Goal: Find specific page/section: Find specific page/section

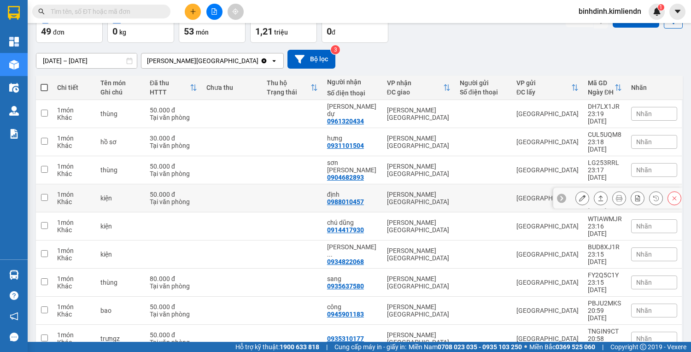
scroll to position [56, 0]
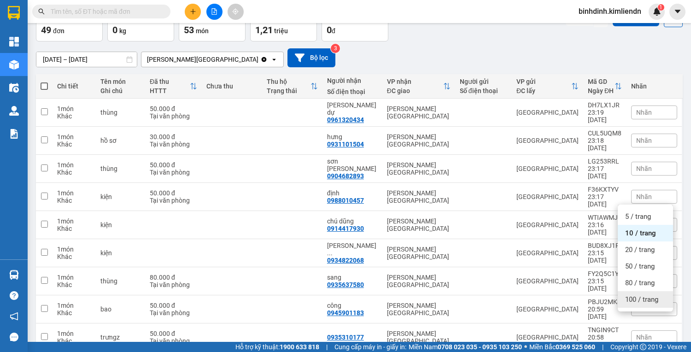
click at [633, 298] on span "100 / trang" at bounding box center [641, 299] width 33 height 9
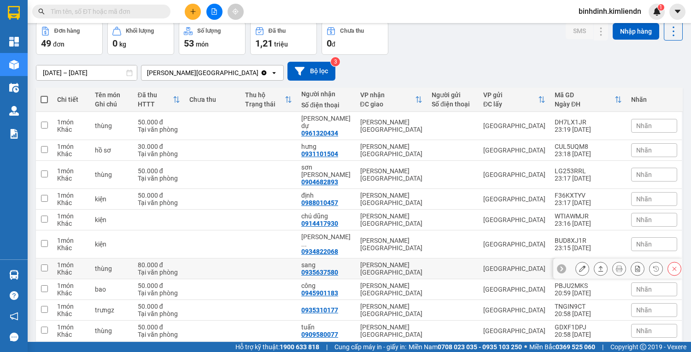
scroll to position [0, 0]
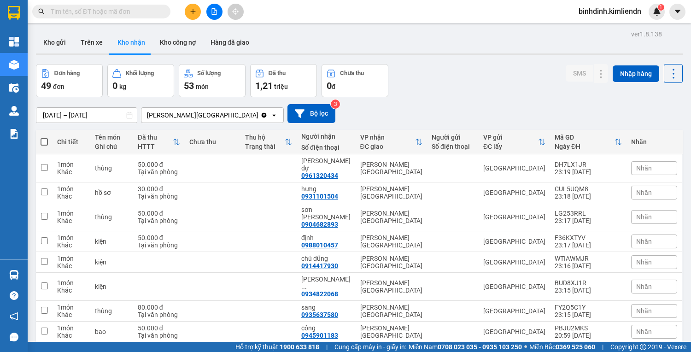
click at [130, 112] on icon at bounding box center [130, 115] width 6 height 6
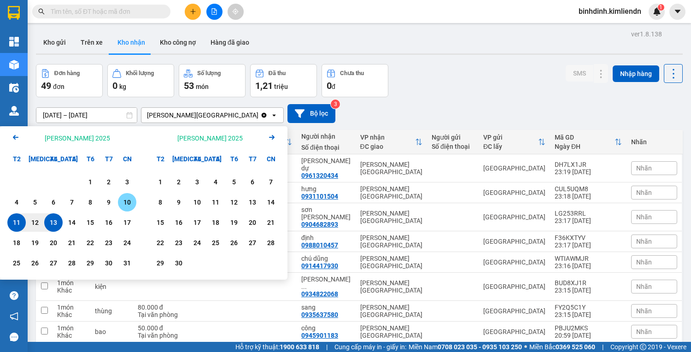
click at [120, 200] on div "10" at bounding box center [127, 202] width 18 height 18
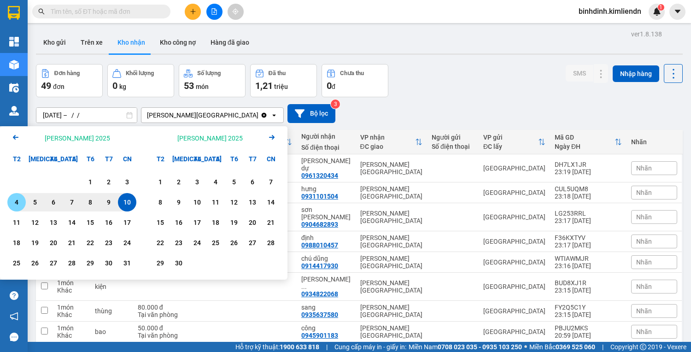
click at [15, 197] on div "4" at bounding box center [16, 202] width 13 height 11
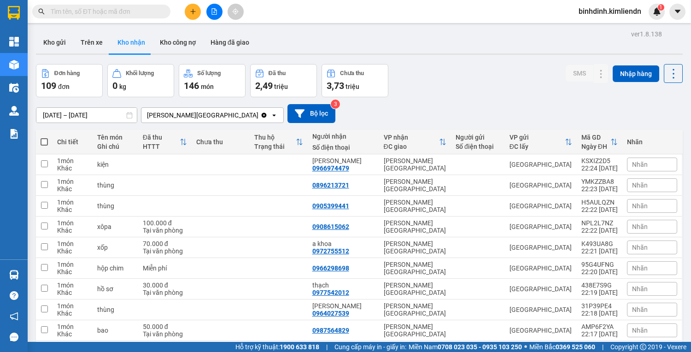
click at [105, 117] on input "[DATE] – [DATE]" at bounding box center [86, 115] width 100 height 15
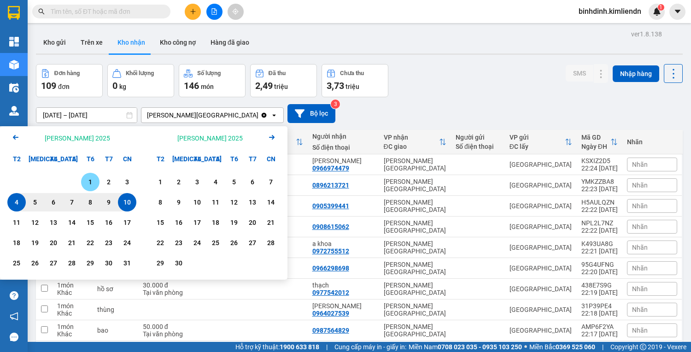
click at [99, 174] on div "1" at bounding box center [90, 182] width 18 height 18
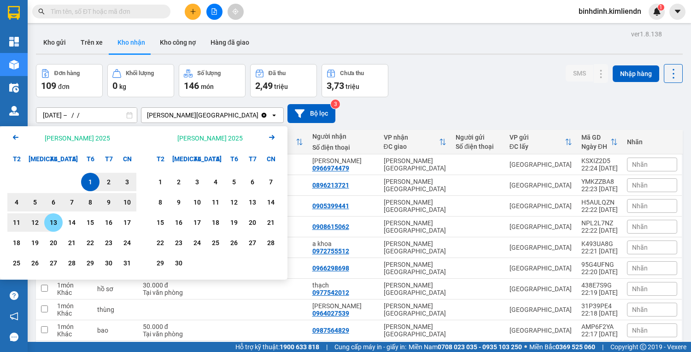
click at [56, 222] on div "13" at bounding box center [53, 222] width 13 height 11
type input "[DATE] – [DATE]"
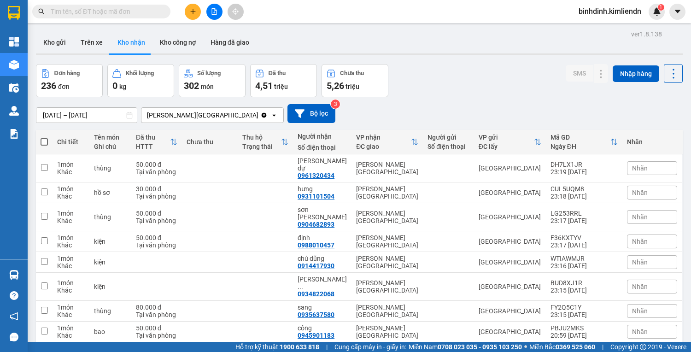
click at [104, 15] on input "text" at bounding box center [105, 11] width 109 height 10
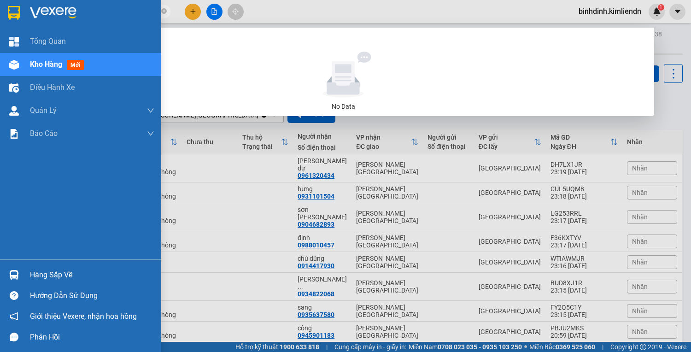
drag, startPoint x: 65, startPoint y: 10, endPoint x: 0, endPoint y: 15, distance: 65.6
click at [0, 15] on section "Kết quả [PERSON_NAME] ( 0 ) Bộ lọc No Data 234 binhdinh.kimliendn 1 [PERSON_NAM…" at bounding box center [345, 176] width 691 height 352
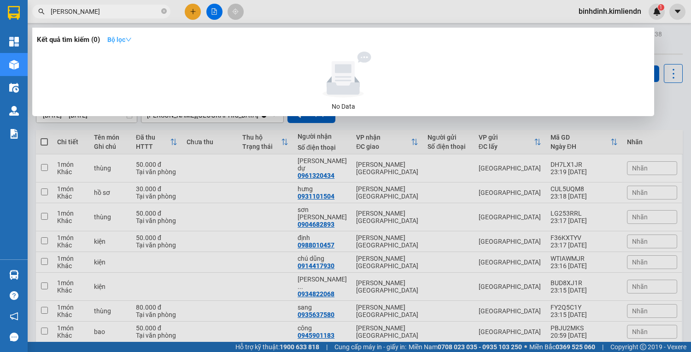
type input "[PERSON_NAME]"
click at [124, 41] on strong "Bộ lọc" at bounding box center [119, 39] width 24 height 7
click at [337, 169] on div at bounding box center [345, 176] width 691 height 352
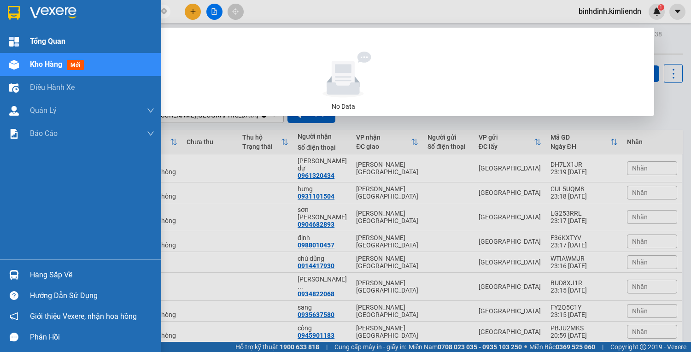
drag, startPoint x: 87, startPoint y: 13, endPoint x: 0, endPoint y: 43, distance: 92.0
click at [0, 43] on section "Kết quả [PERSON_NAME] ( 0 ) Bộ lọc No Data bạch đằng binhdinh.kimliendn 1 [PERS…" at bounding box center [345, 176] width 691 height 352
